Goal: Information Seeking & Learning: Learn about a topic

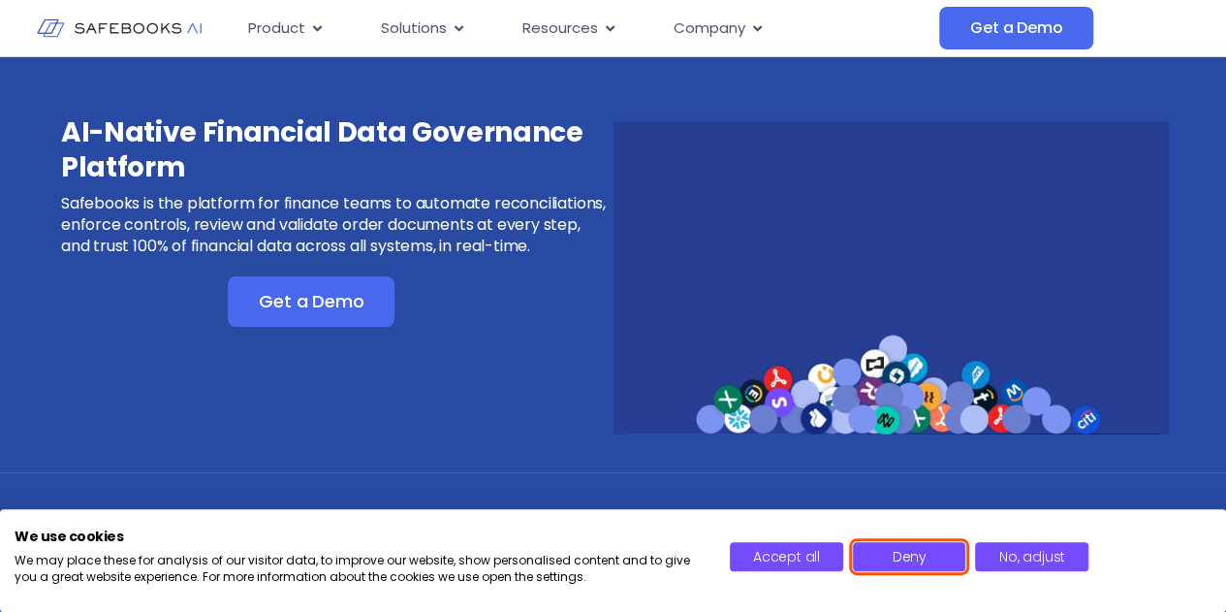
click at [942, 555] on button "Deny" at bounding box center [909, 556] width 113 height 29
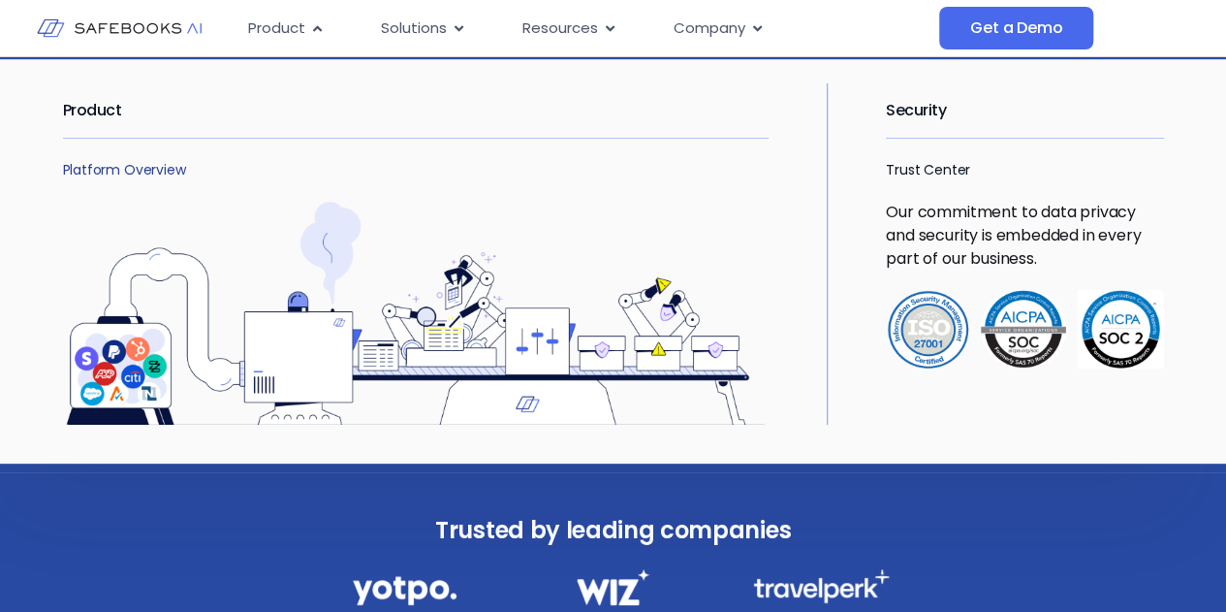
click at [148, 170] on link "Platform Overview" at bounding box center [124, 169] width 123 height 19
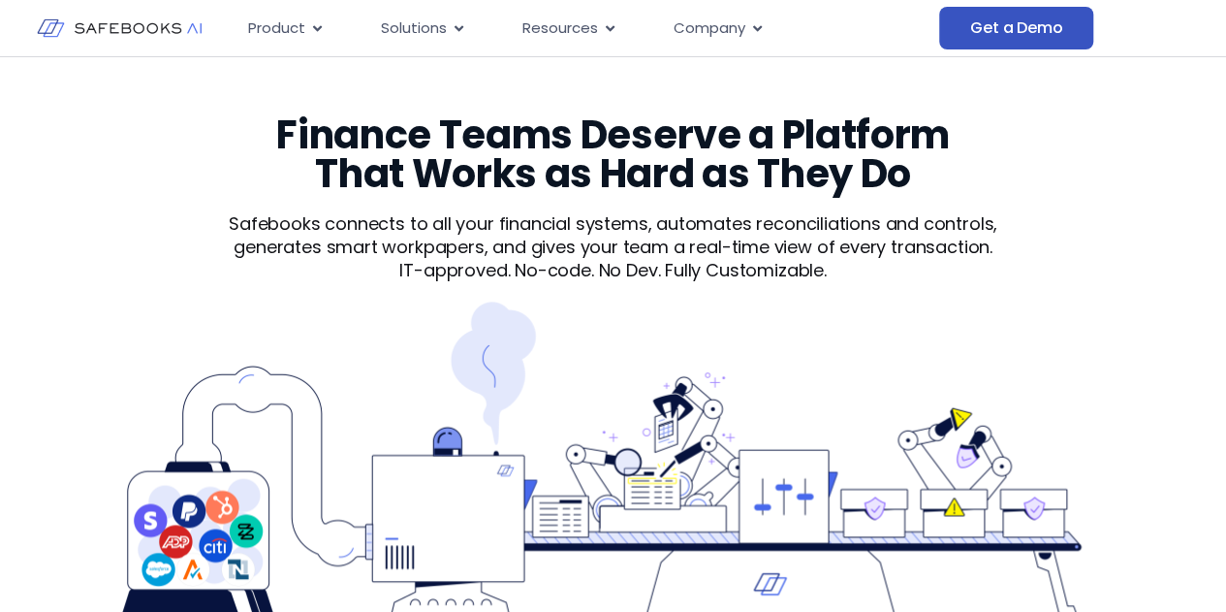
click at [964, 26] on link "Get a Demo" at bounding box center [1016, 28] width 154 height 43
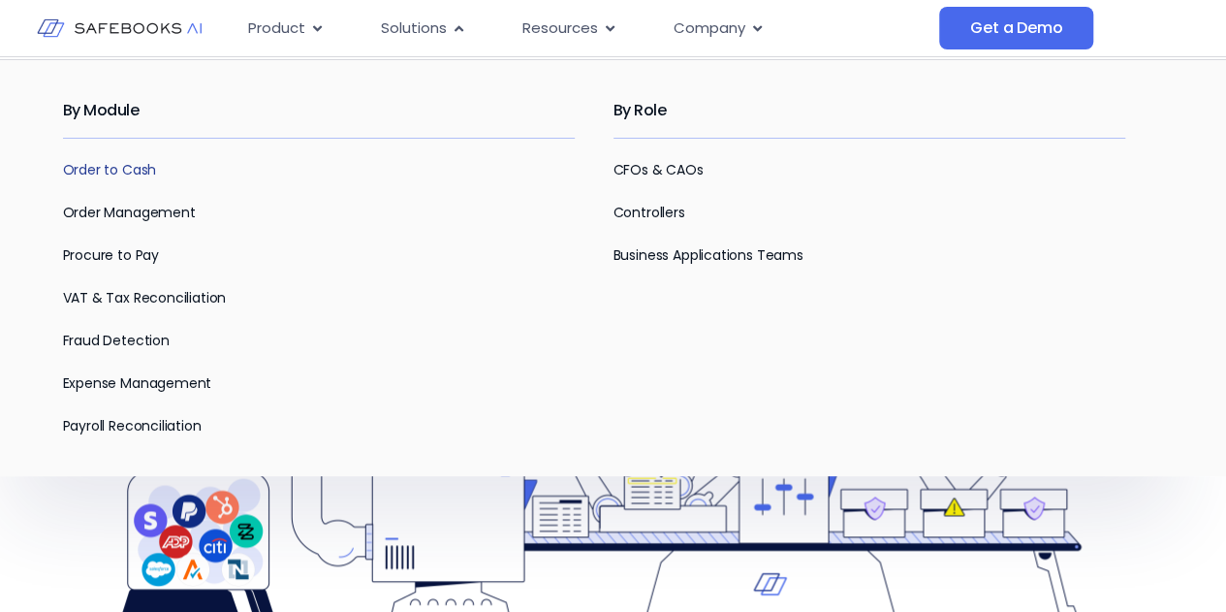
click at [99, 169] on link "Order to Cash" at bounding box center [110, 169] width 94 height 19
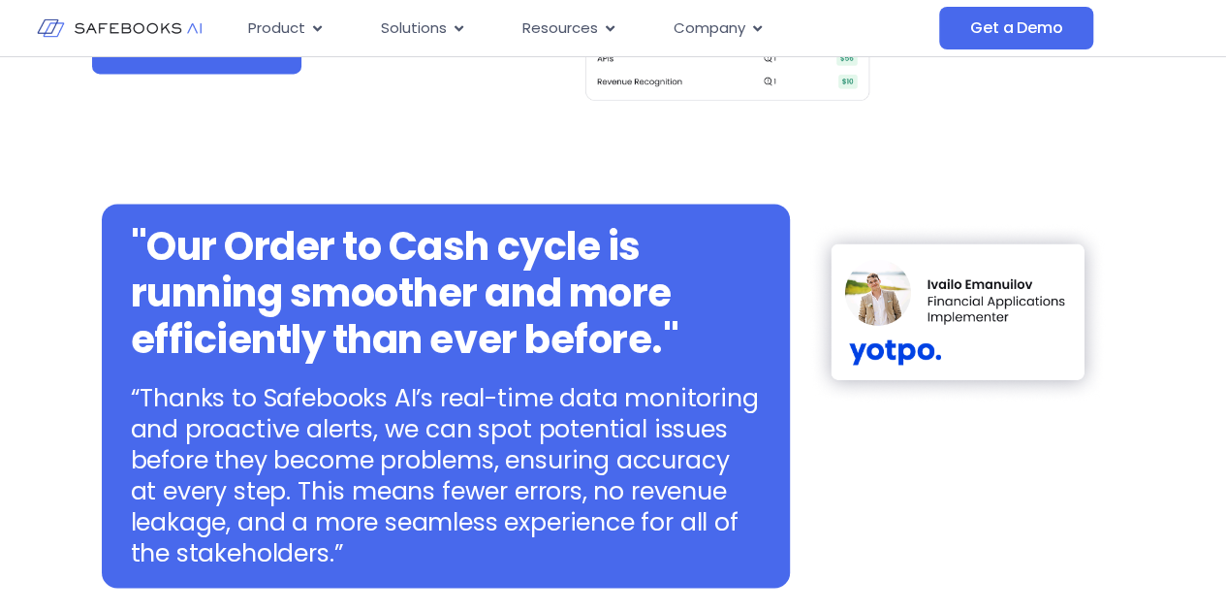
scroll to position [969, 0]
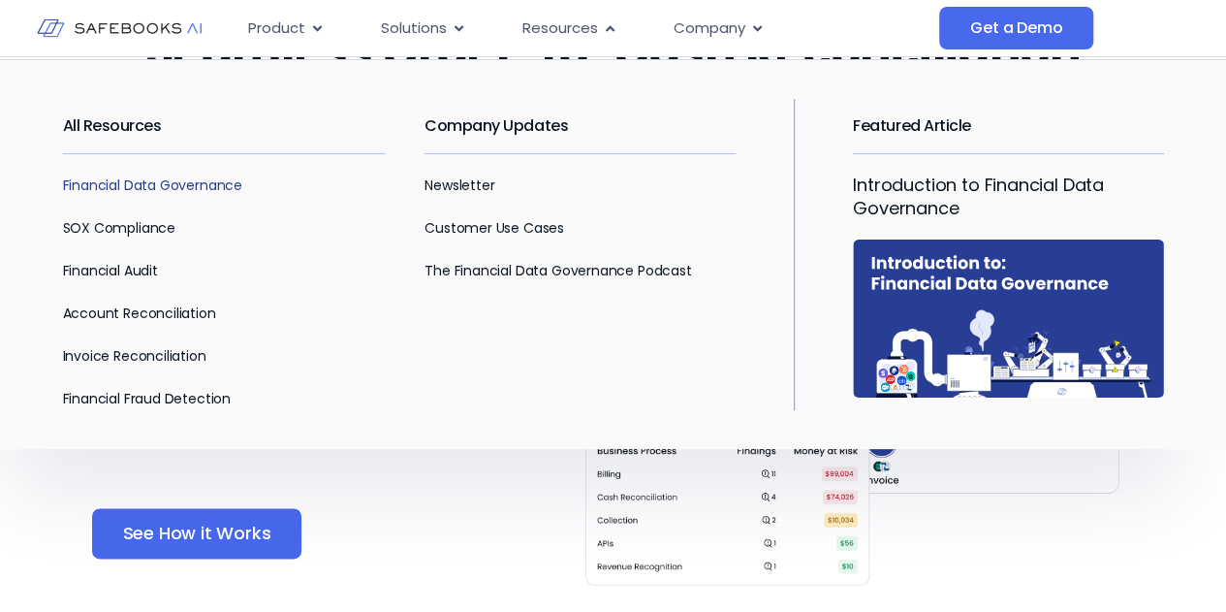
click at [174, 183] on link "Financial Data Governance" at bounding box center [153, 184] width 180 height 19
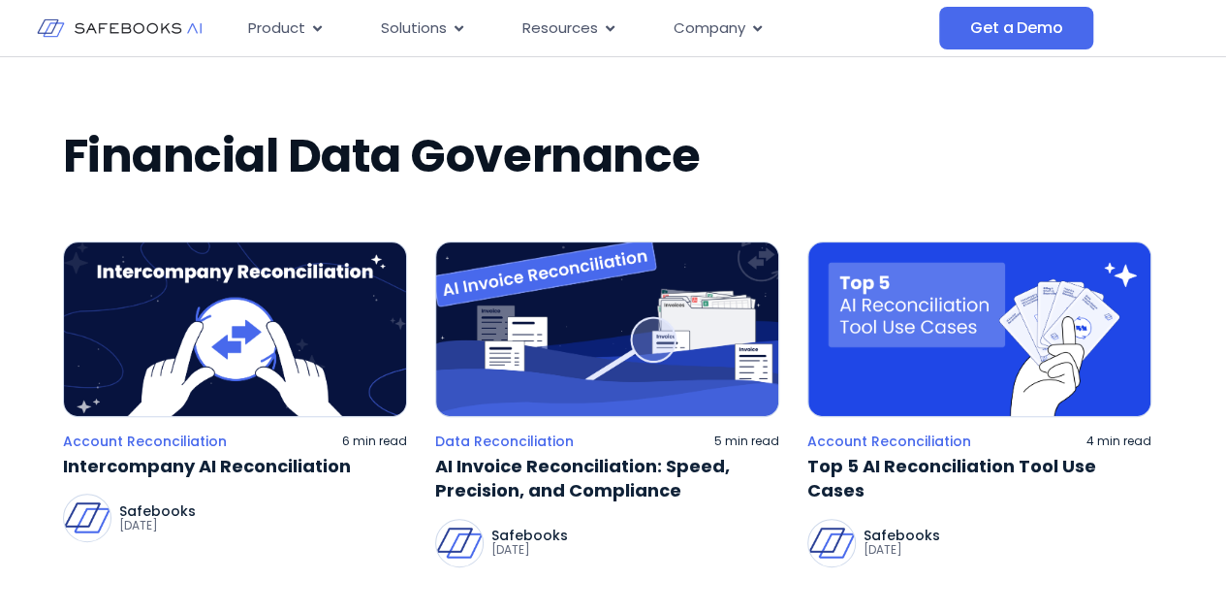
scroll to position [194, 0]
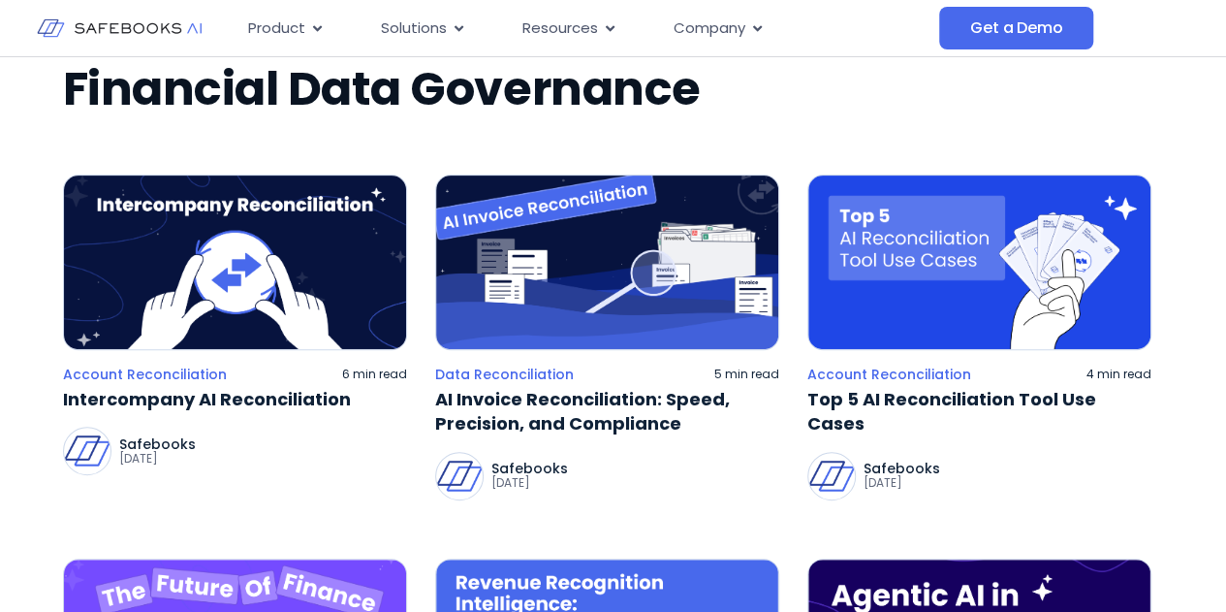
click at [209, 254] on img at bounding box center [235, 261] width 344 height 175
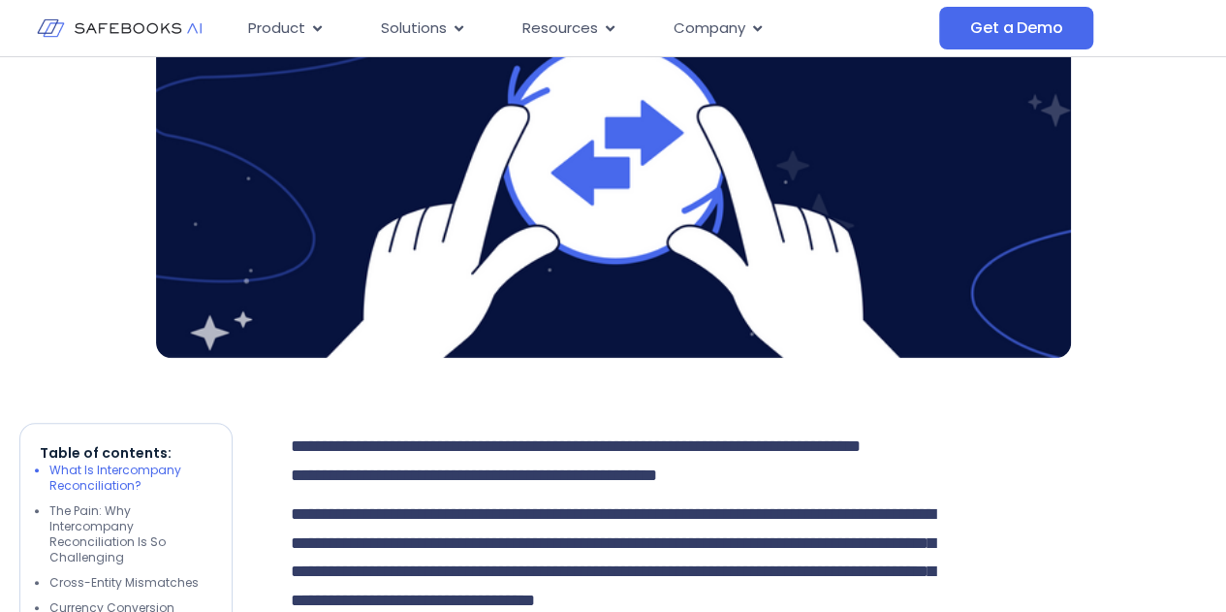
scroll to position [872, 0]
